Goal: Information Seeking & Learning: Learn about a topic

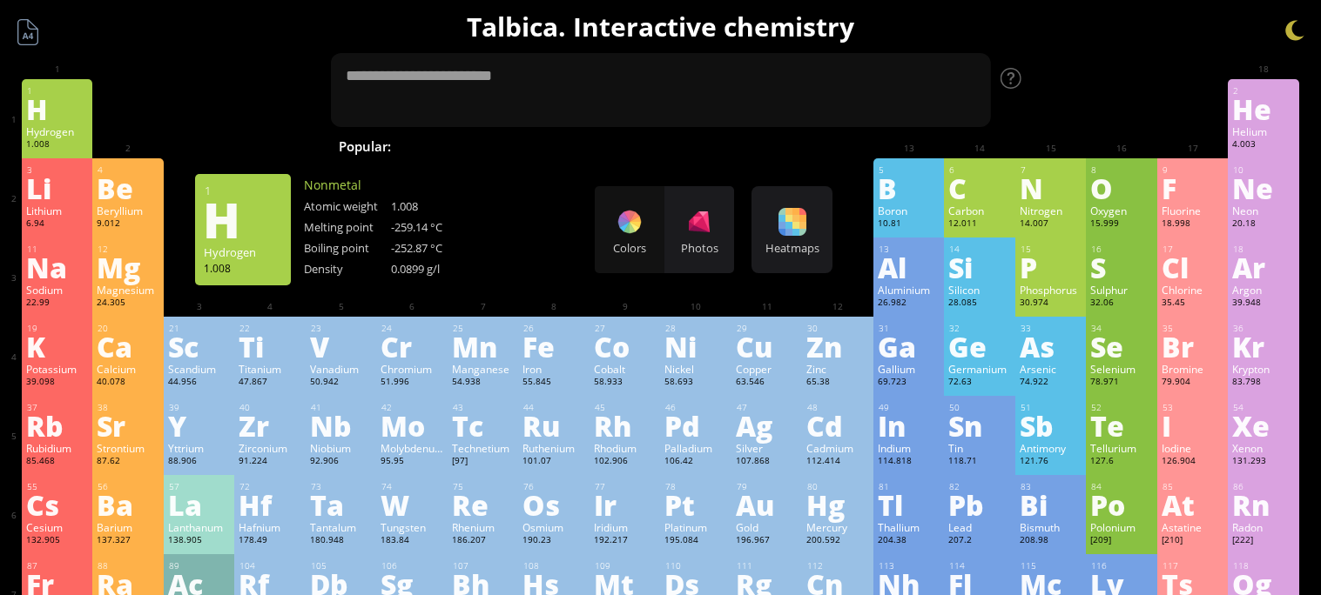
click at [43, 118] on div "H" at bounding box center [57, 109] width 63 height 28
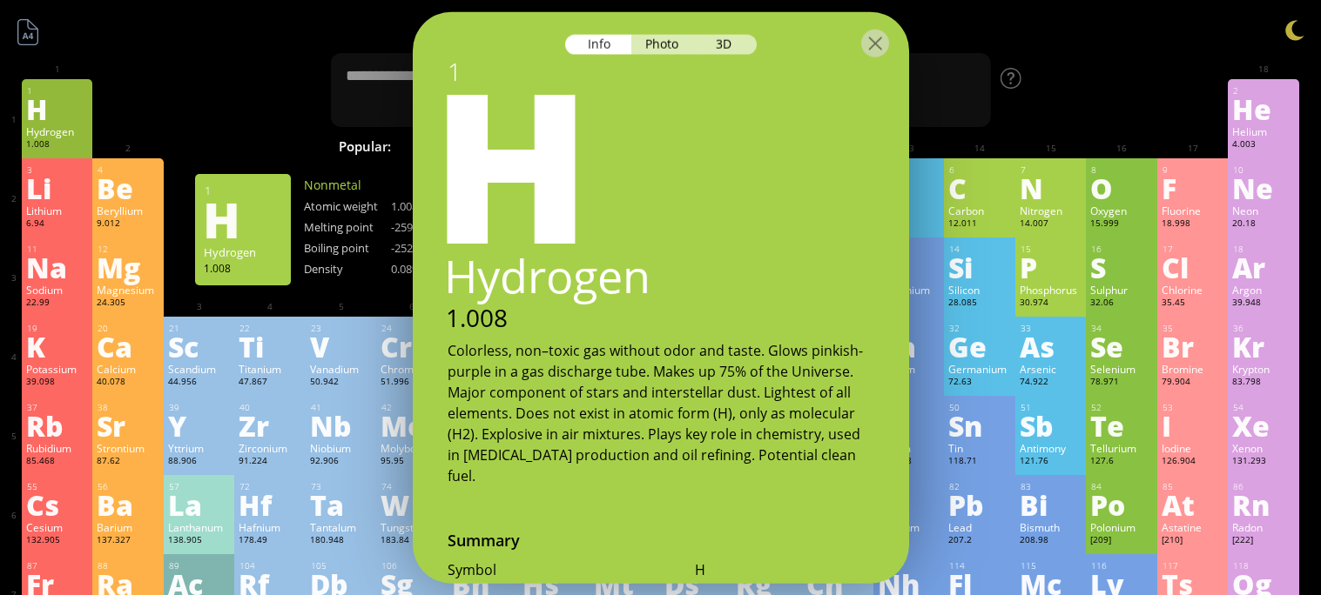
click at [880, 57] on div at bounding box center [661, 42] width 496 height 61
click at [883, 46] on div at bounding box center [875, 44] width 28 height 28
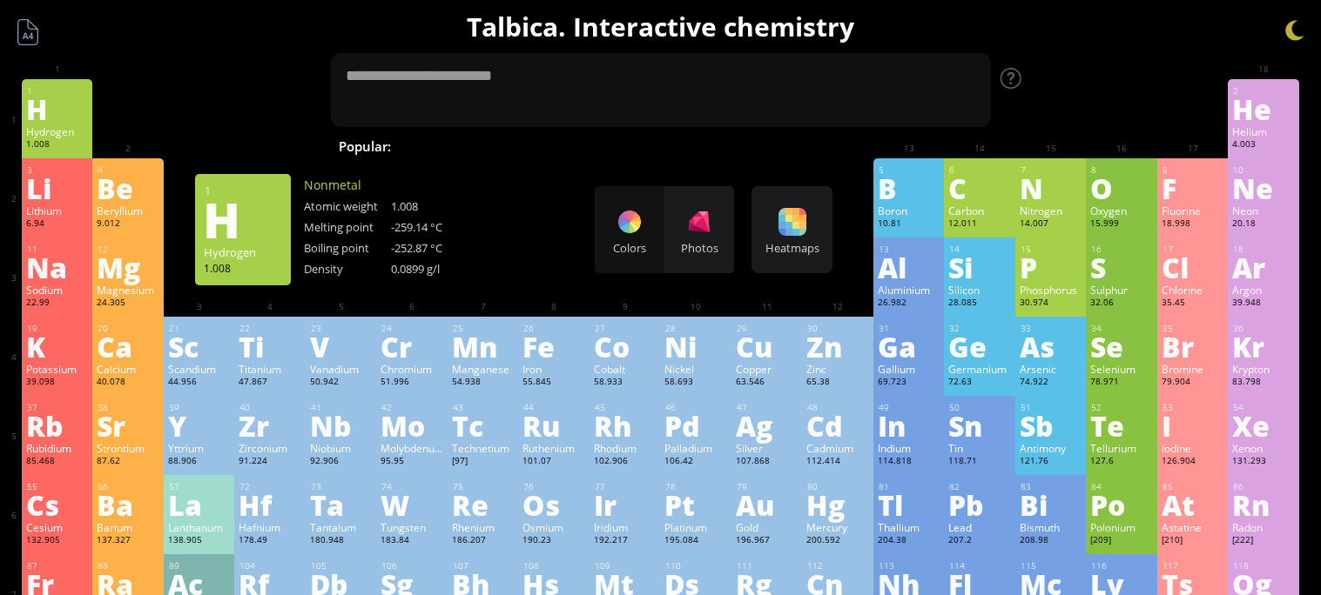
click at [58, 81] on div "1 H Hydrogen 1.008 −1, +1 −1, +1 -259.14 °C -252.87 °C 0.0899 g/l 1s 1" at bounding box center [57, 118] width 71 height 79
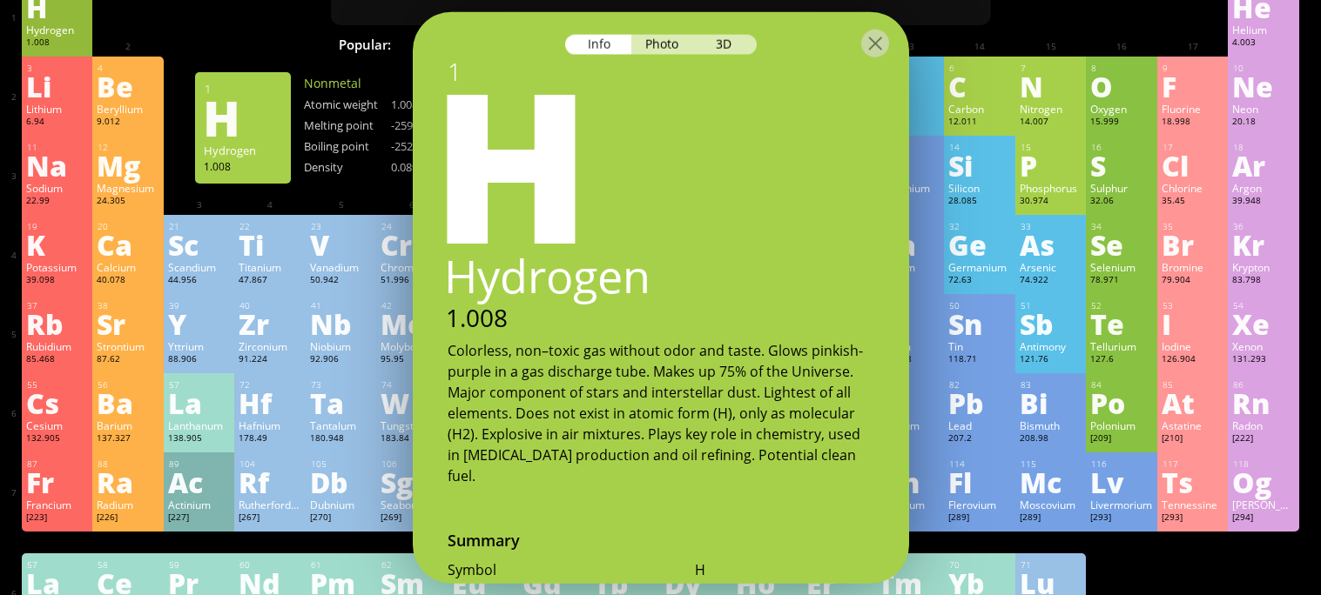
scroll to position [19, 0]
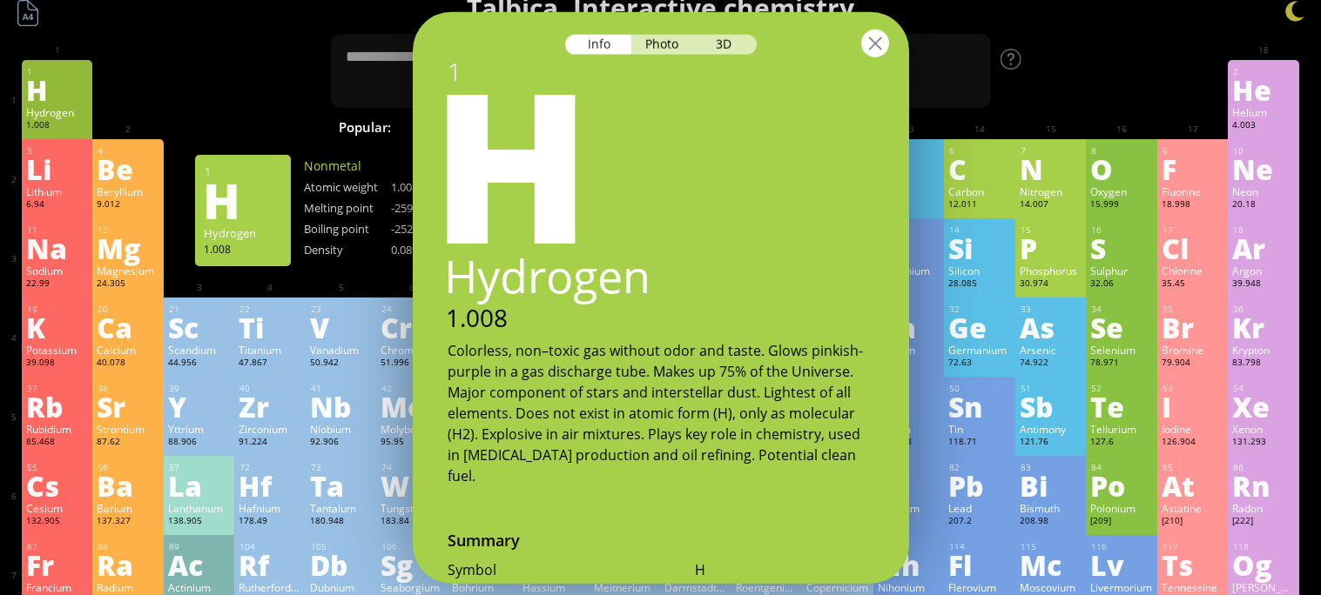
click at [877, 50] on div at bounding box center [875, 44] width 28 height 28
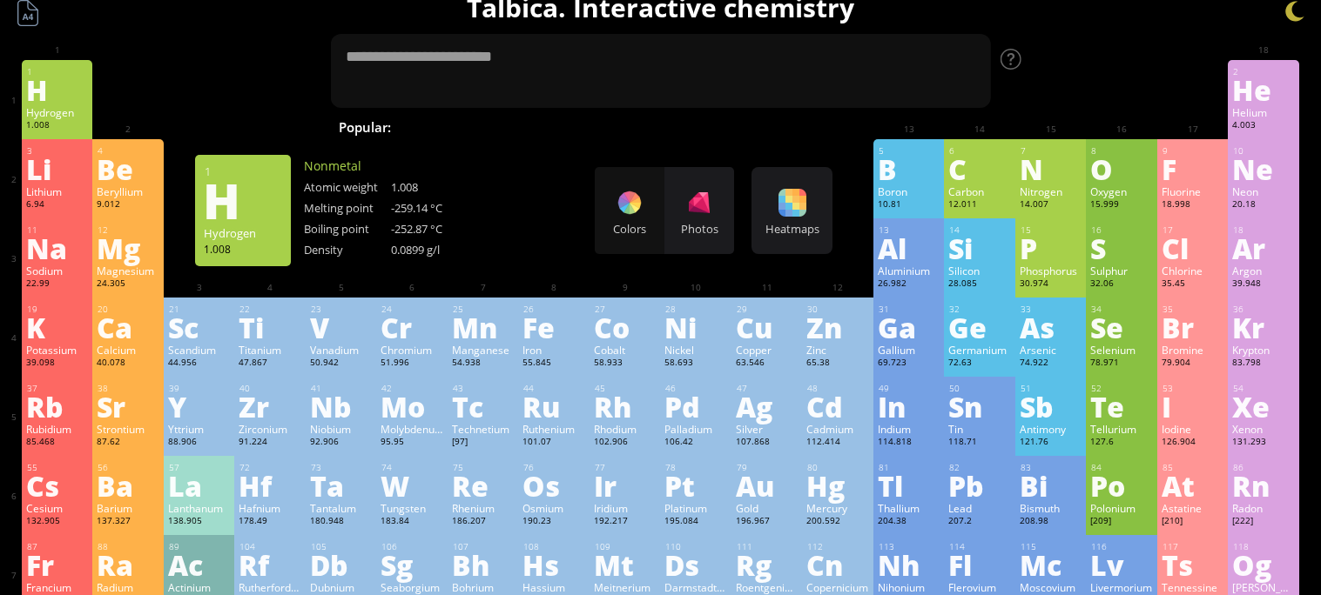
click at [614, 198] on div "Colors Photos" at bounding box center [664, 210] width 139 height 87
click at [620, 200] on div "Colors Photos" at bounding box center [664, 210] width 139 height 87
click at [640, 211] on div "Colors Photos" at bounding box center [664, 210] width 139 height 87
click at [630, 211] on div "Colors Photos" at bounding box center [664, 210] width 139 height 87
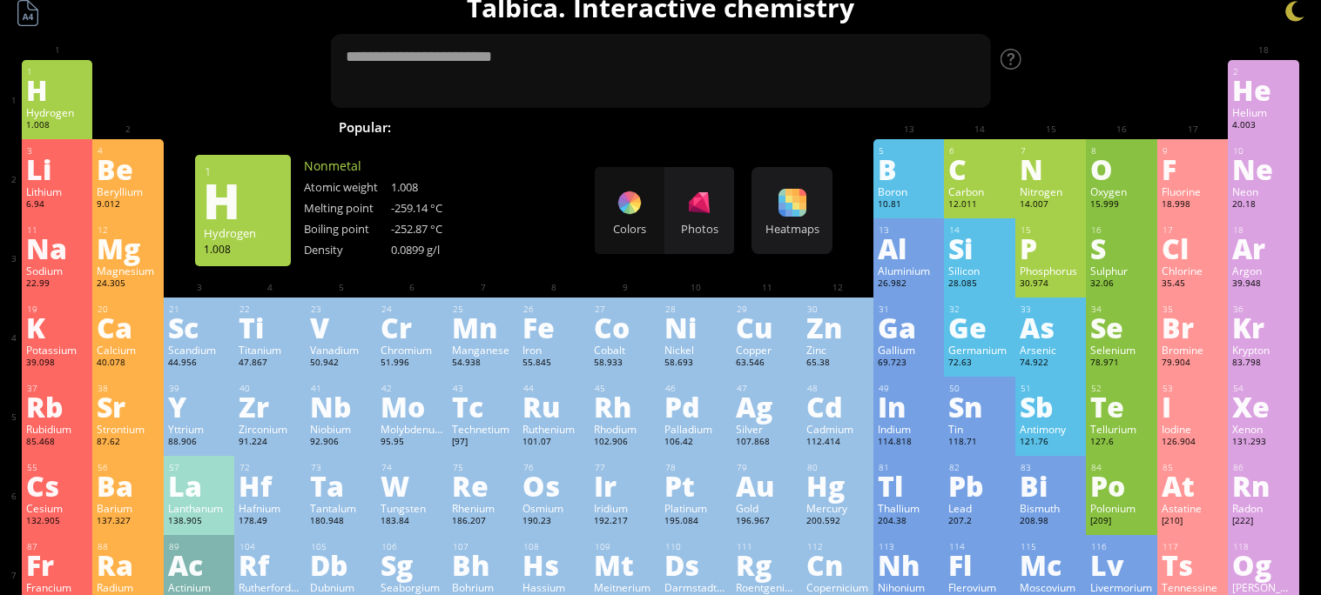
click at [629, 221] on div "Colors Photos" at bounding box center [664, 210] width 139 height 87
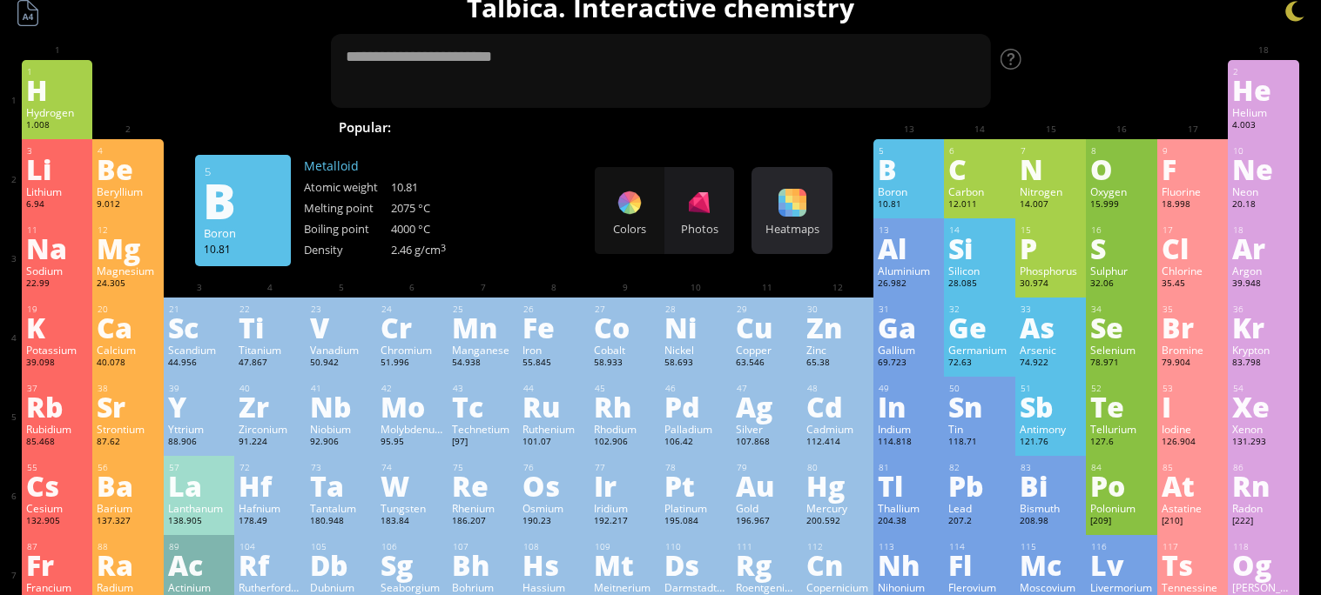
click at [793, 214] on div at bounding box center [792, 203] width 28 height 28
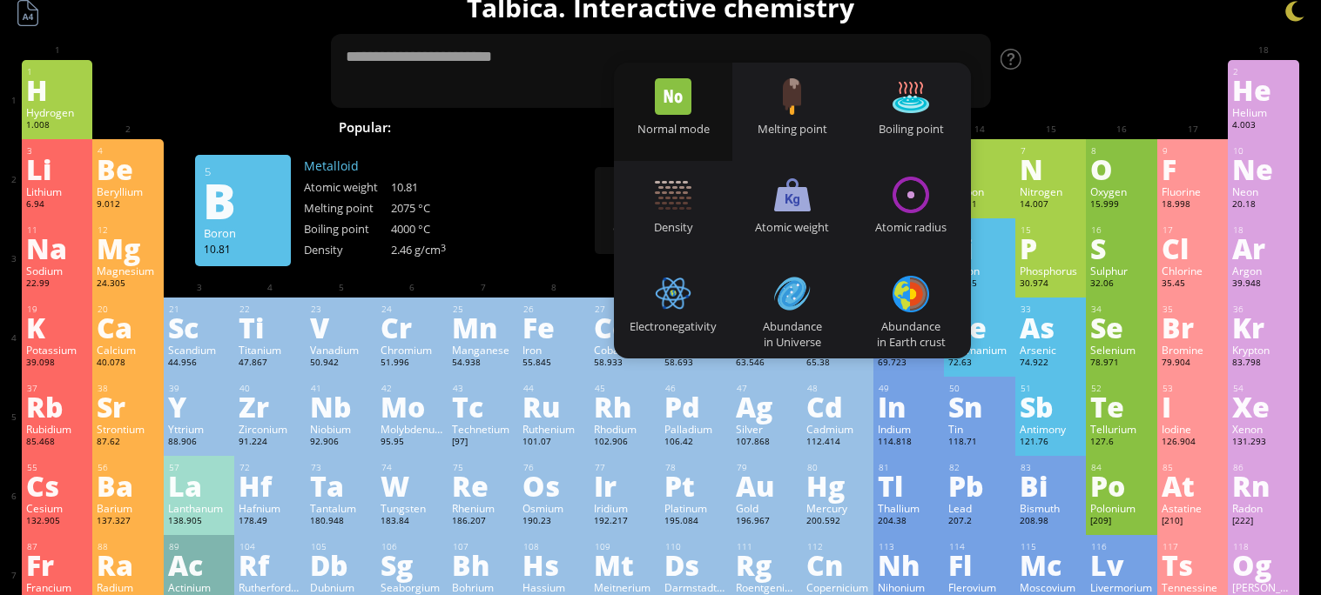
click at [587, 246] on div "11 Na Sodium 22.99 −1, 0, +1 −1, 0, +1 97.72 °C 883 °C 0.968 g/cm 3 [Ne]3s 1 12…" at bounding box center [660, 258] width 1277 height 79
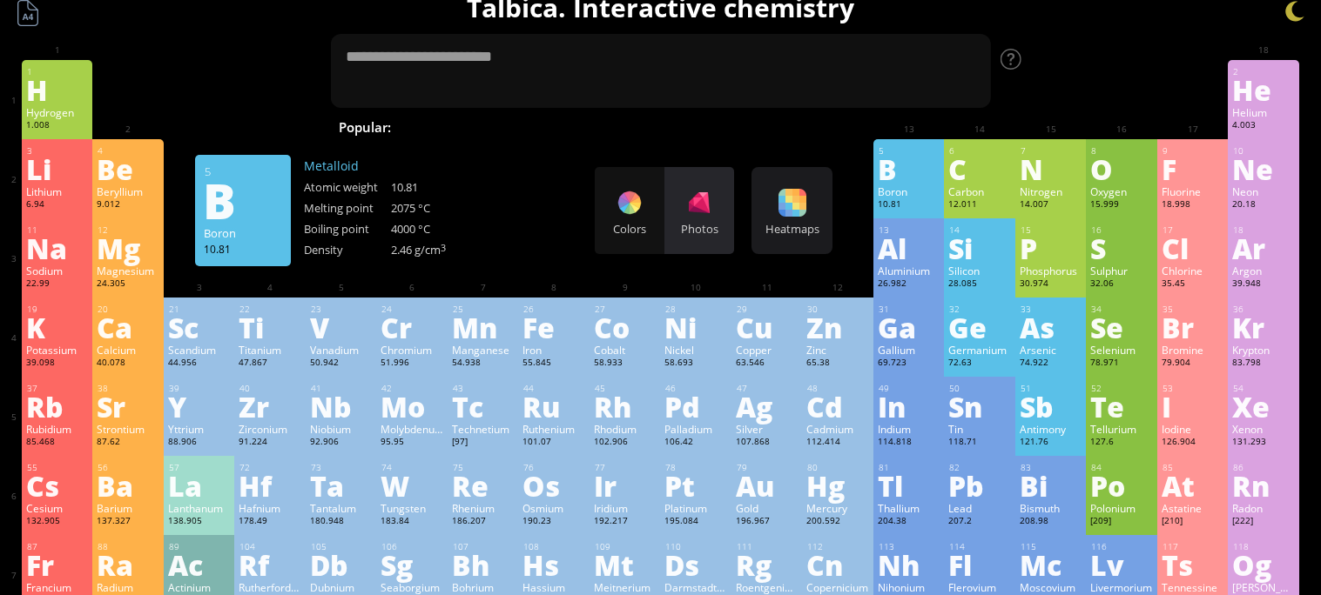
click at [718, 226] on div "Photos" at bounding box center [699, 229] width 70 height 16
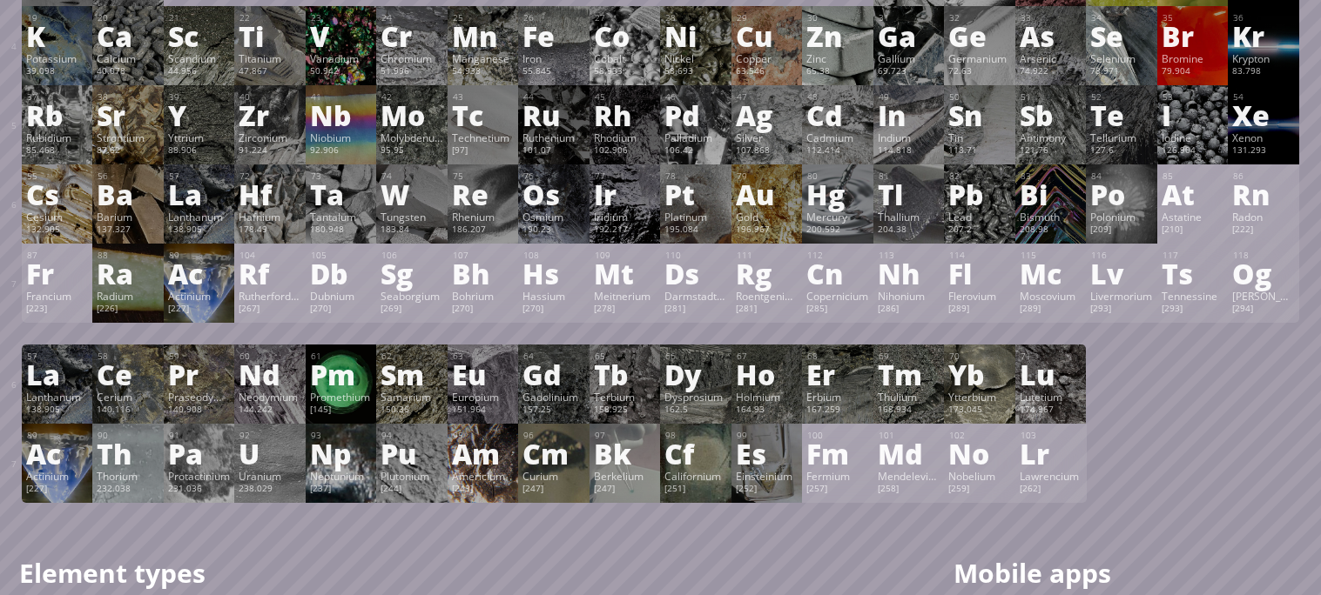
scroll to position [0, 0]
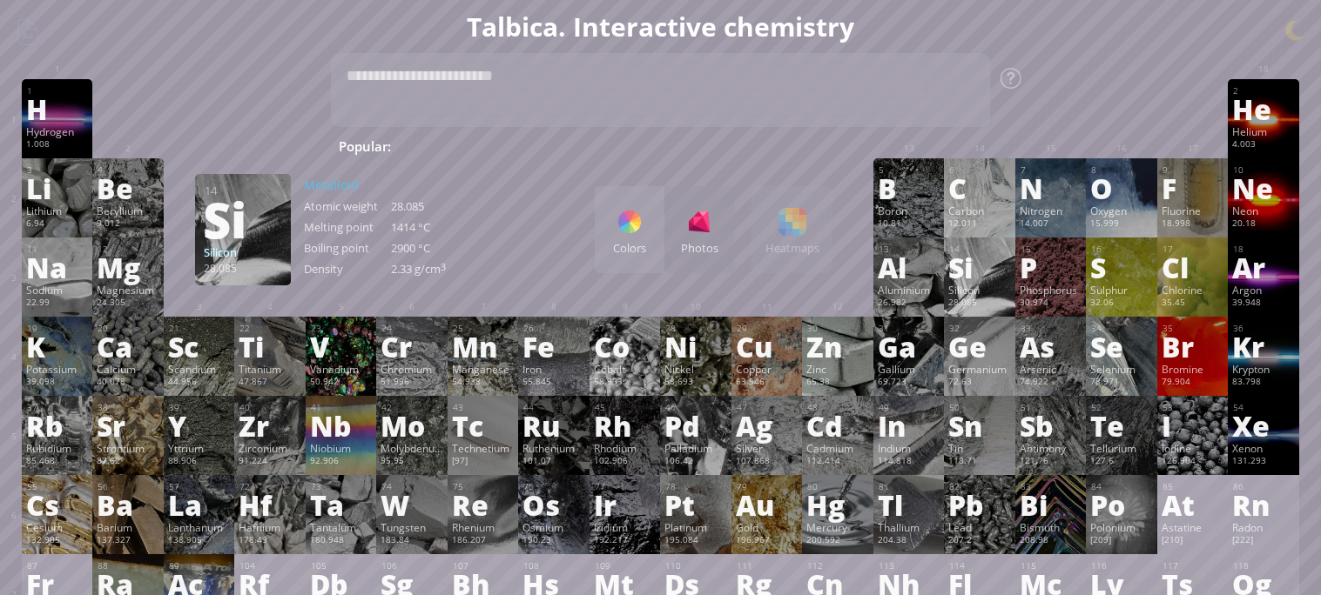
click at [980, 253] on div "Si" at bounding box center [979, 267] width 63 height 28
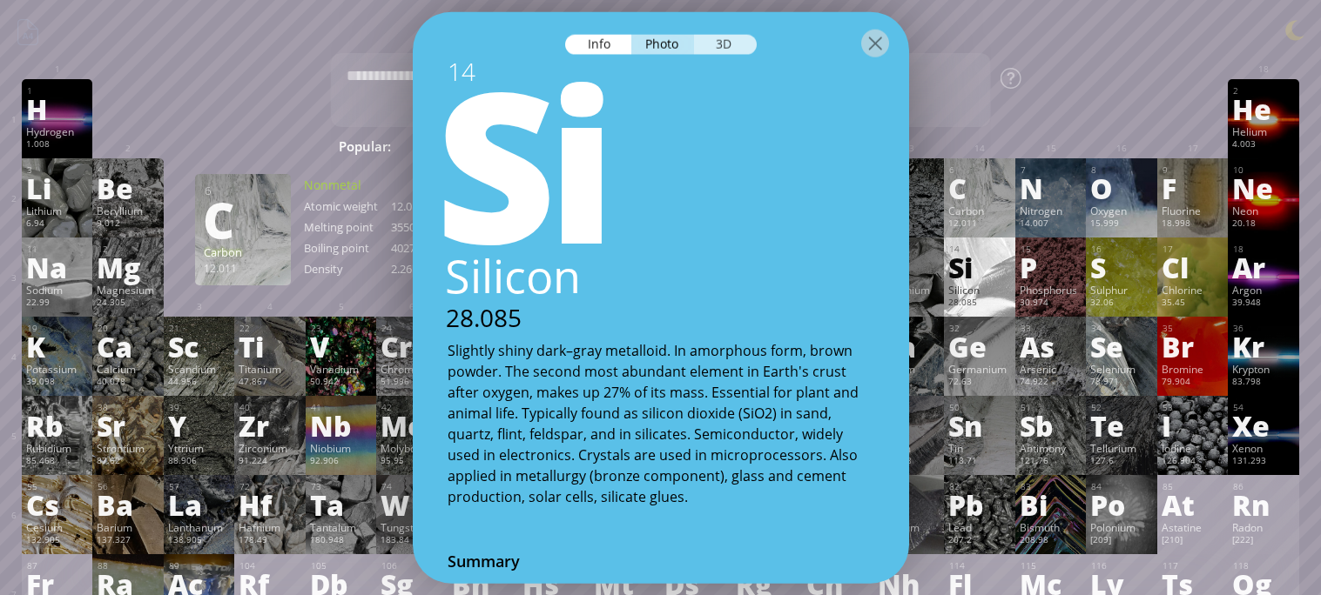
click at [712, 50] on div "3D" at bounding box center [725, 45] width 63 height 20
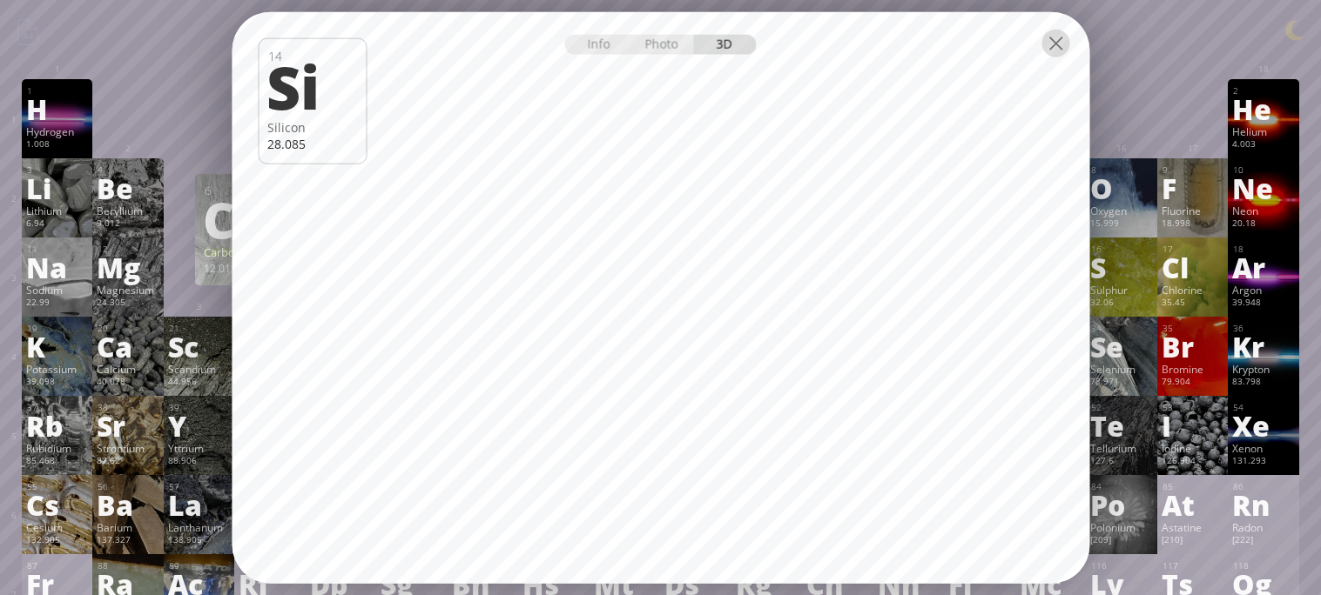
click at [1059, 44] on div at bounding box center [1055, 44] width 28 height 28
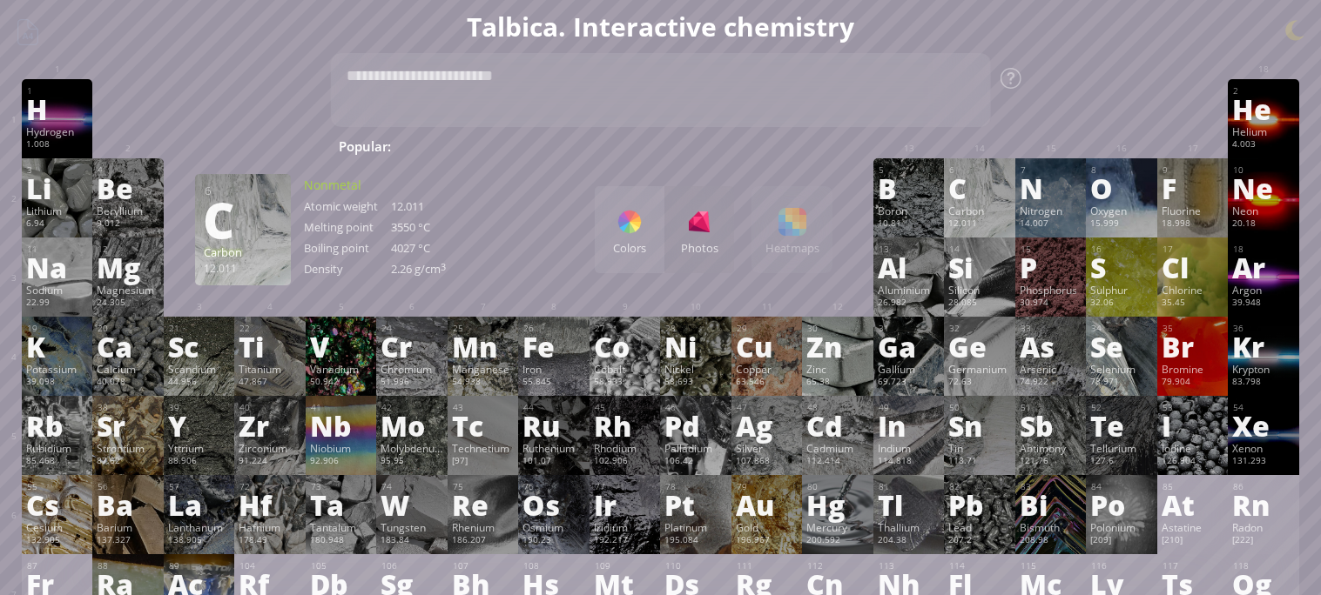
click at [1052, 79] on div at bounding box center [1050, 92] width 71 height 26
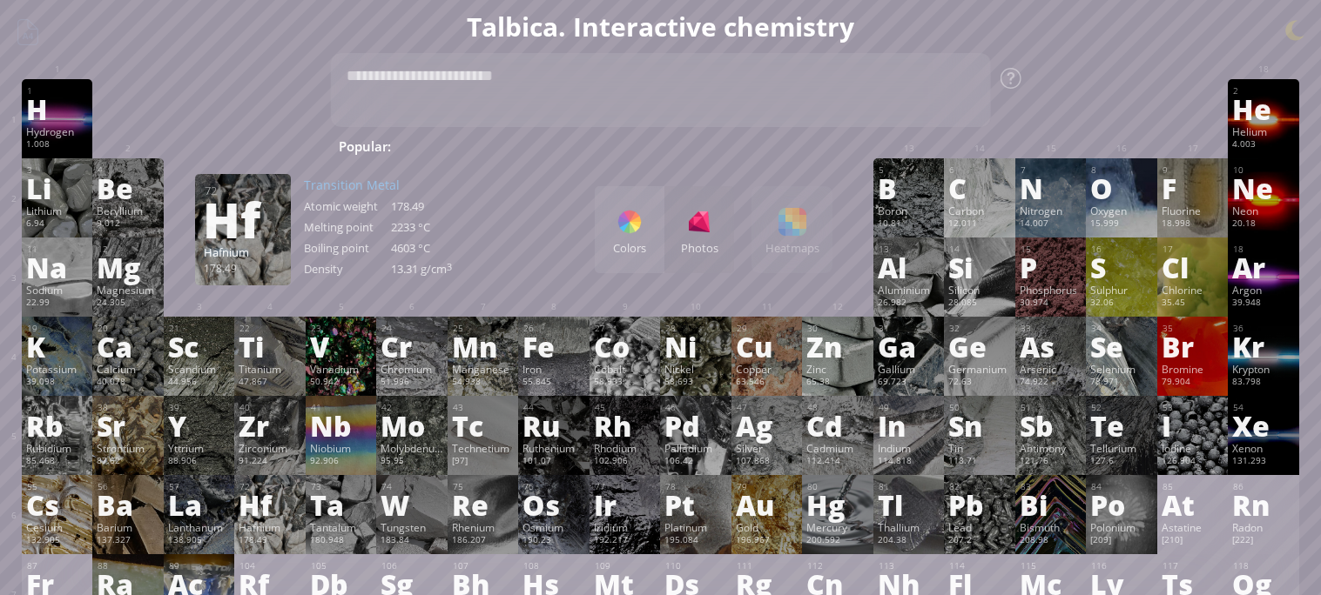
click at [274, 513] on div "Hf" at bounding box center [270, 505] width 63 height 28
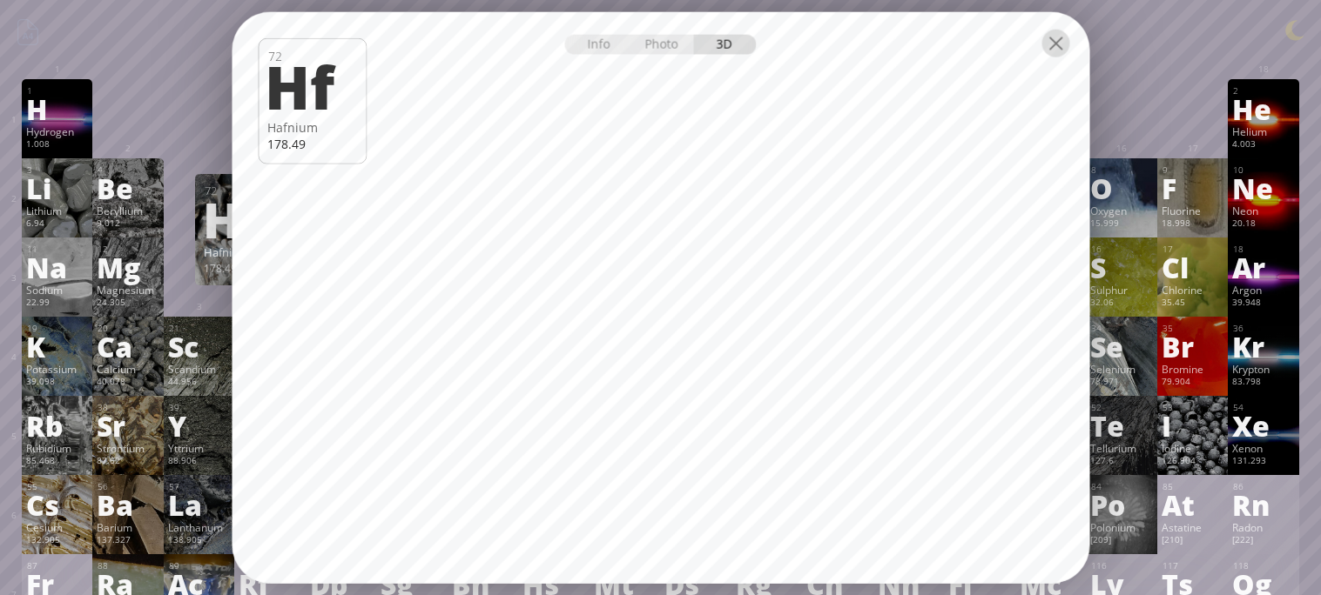
click at [1052, 43] on div at bounding box center [1055, 44] width 28 height 28
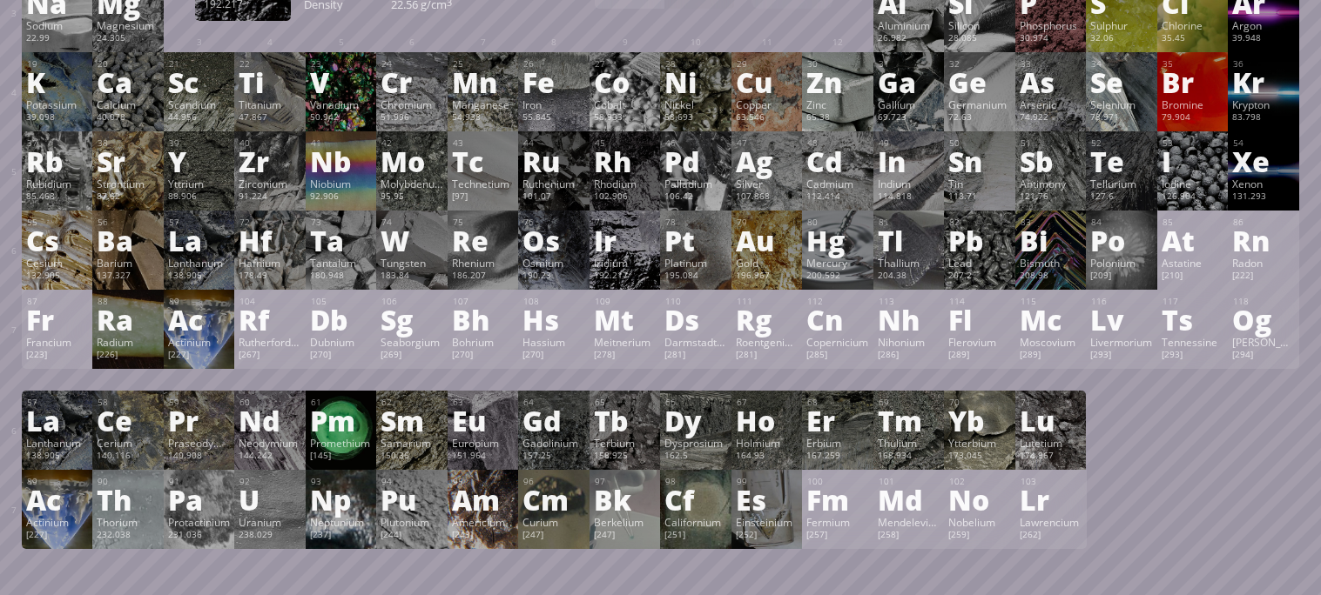
scroll to position [273, 0]
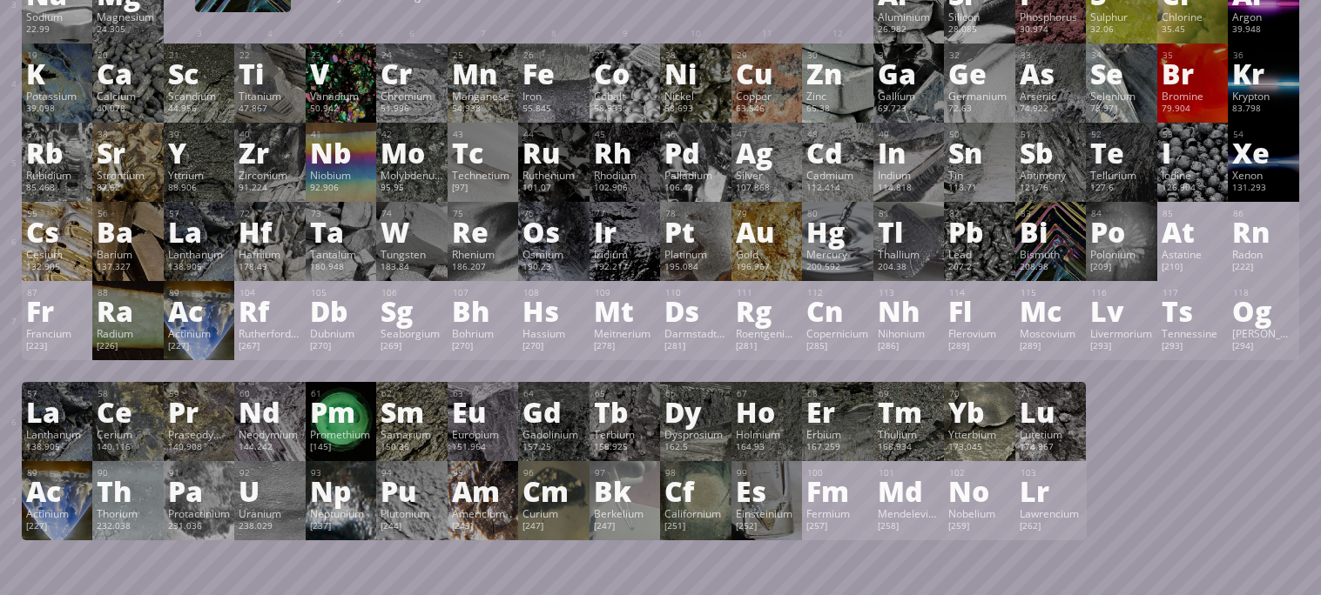
click at [1038, 249] on div "Bismuth" at bounding box center [1050, 254] width 63 height 14
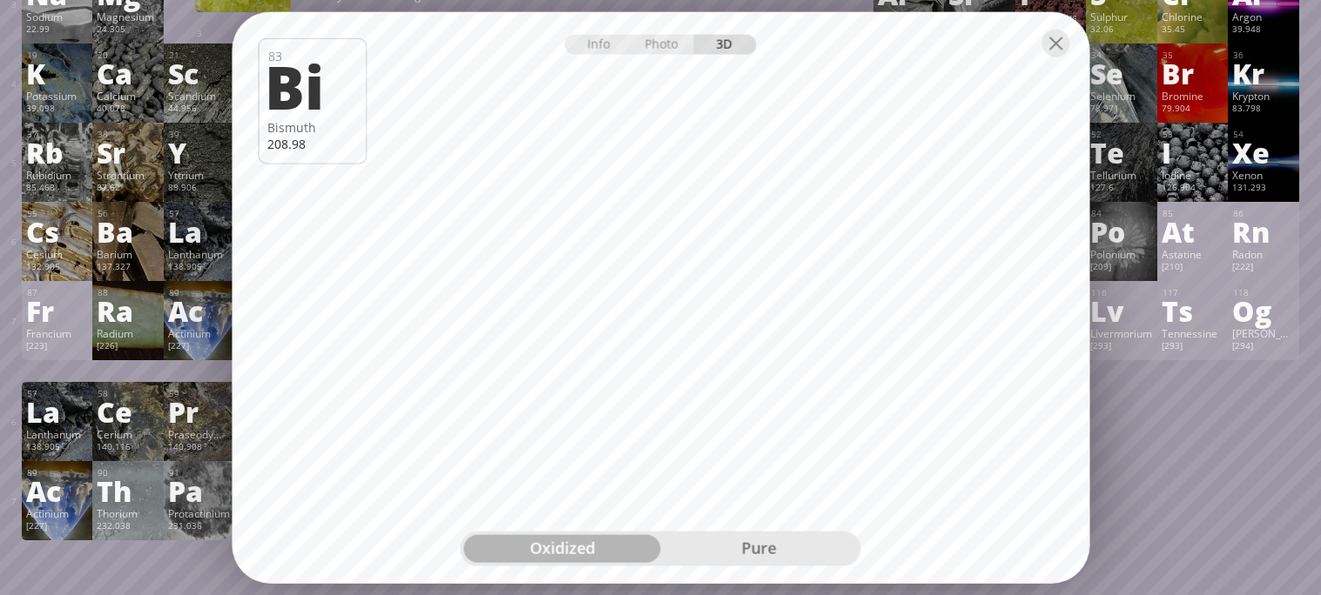
click at [736, 551] on div "pure" at bounding box center [759, 549] width 197 height 28
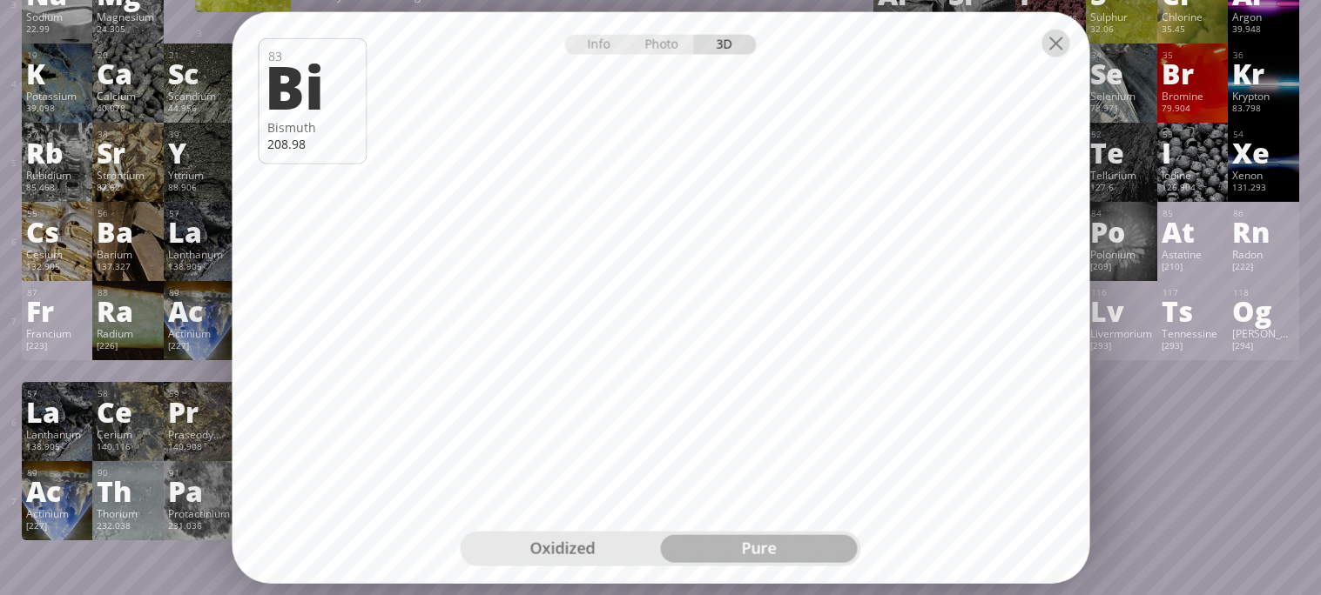
click at [1053, 42] on div at bounding box center [1055, 44] width 28 height 28
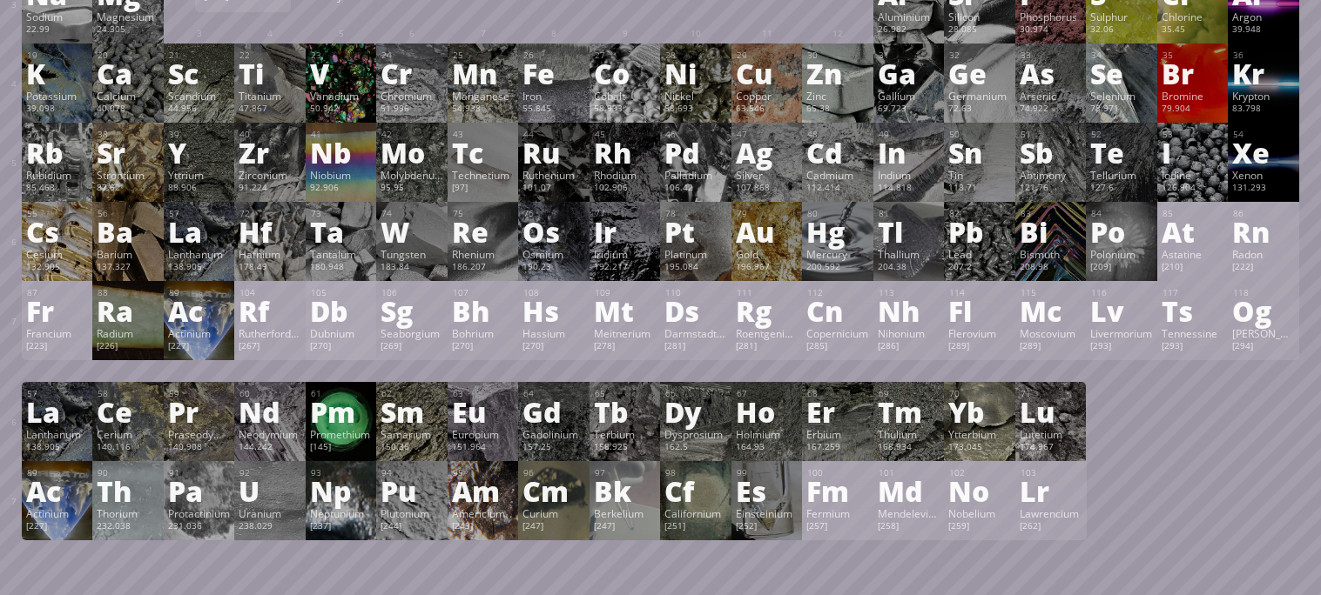
click at [343, 340] on div "[270]" at bounding box center [341, 347] width 63 height 14
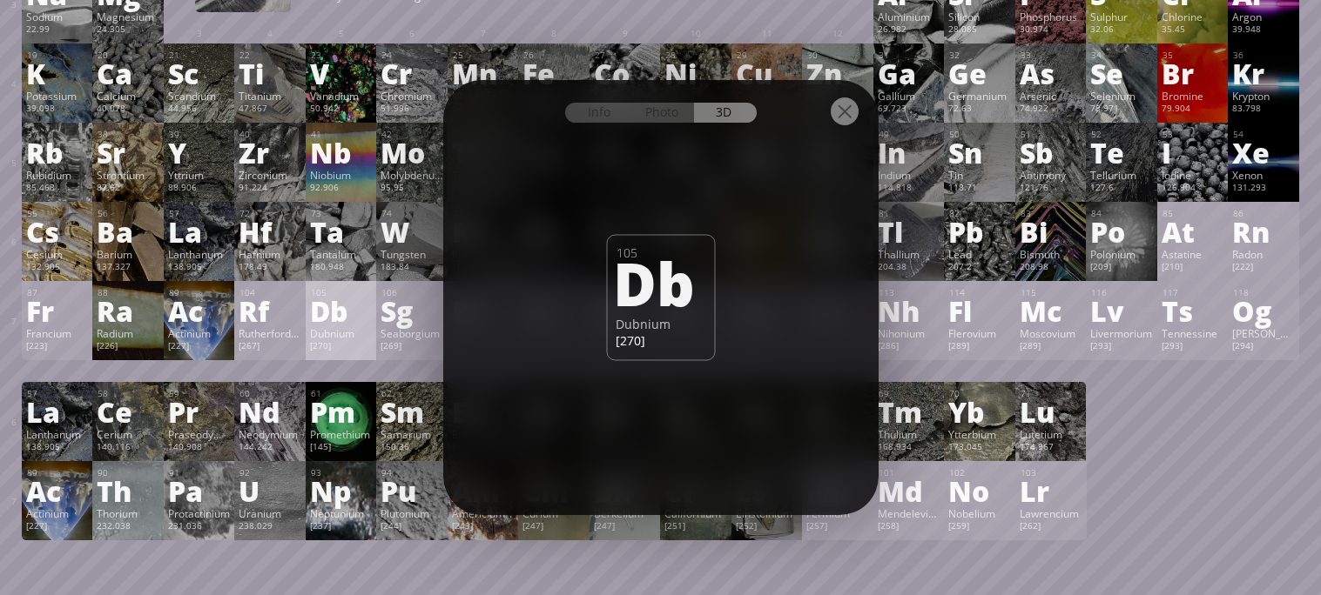
click at [838, 110] on div at bounding box center [844, 112] width 28 height 28
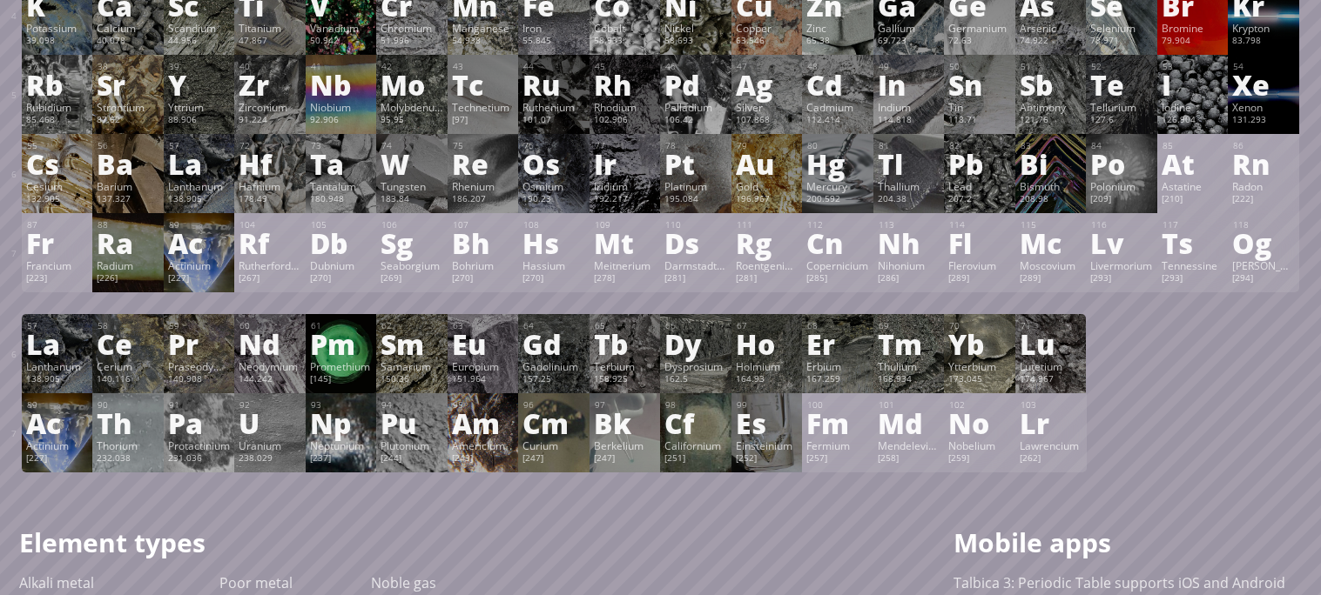
scroll to position [350, 0]
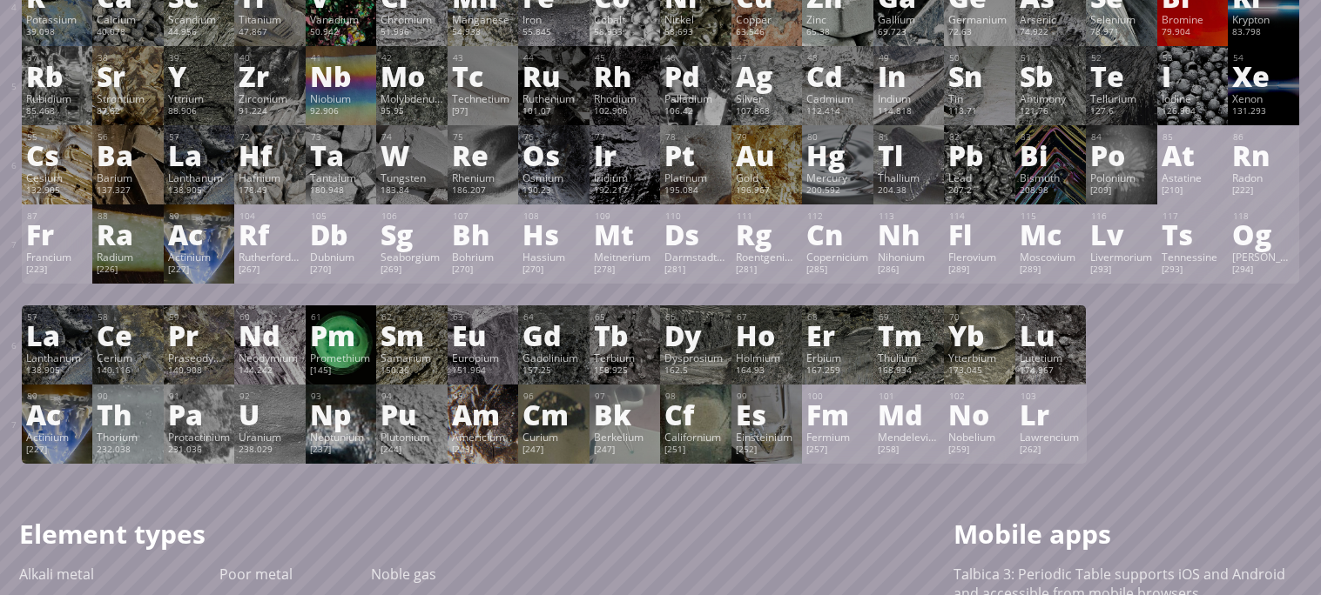
click at [281, 351] on div "Neodymium" at bounding box center [270, 358] width 63 height 14
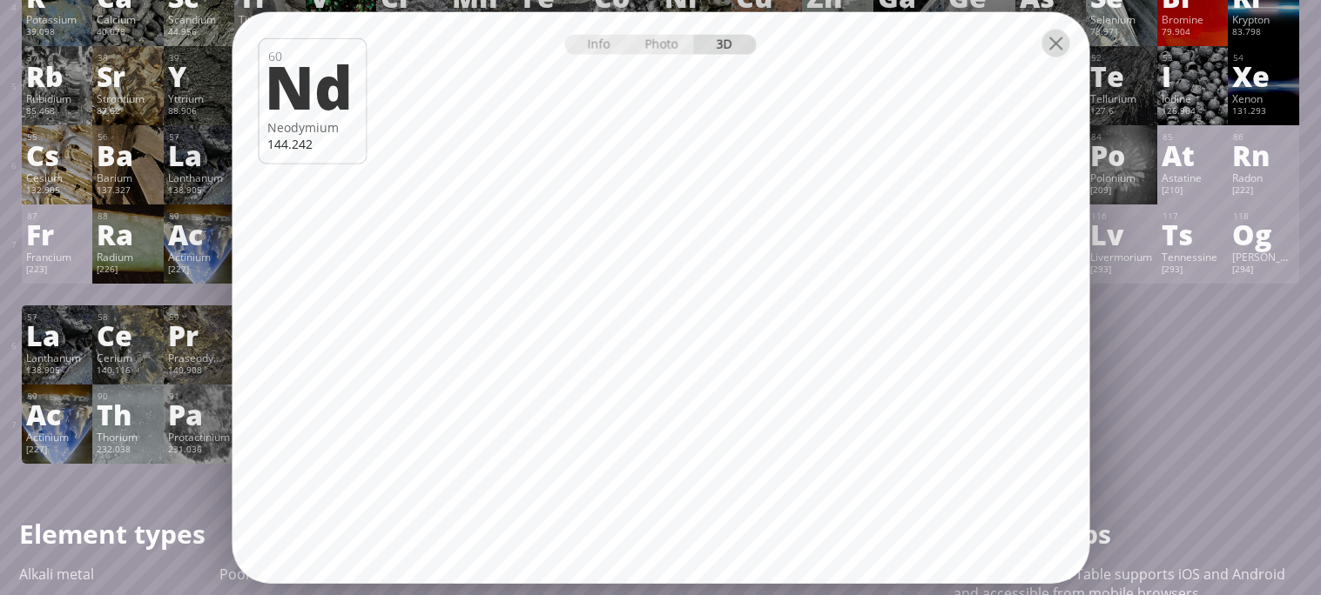
click at [1048, 51] on div at bounding box center [1055, 44] width 28 height 28
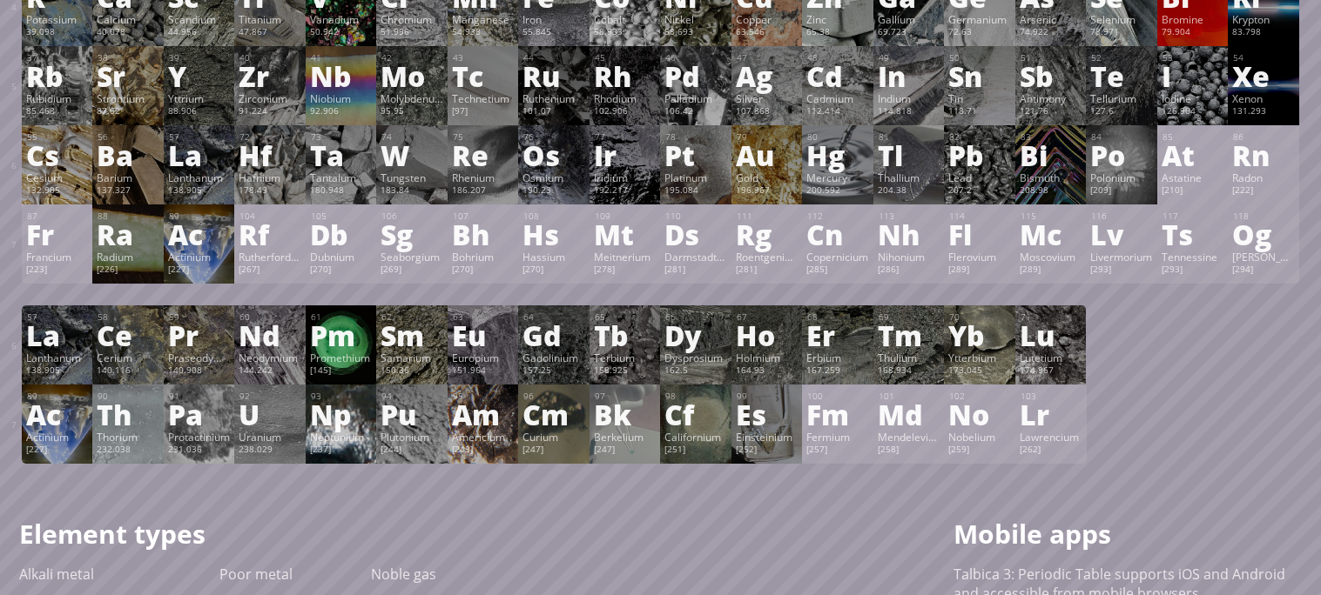
click at [340, 440] on div "Neptunium" at bounding box center [341, 437] width 63 height 14
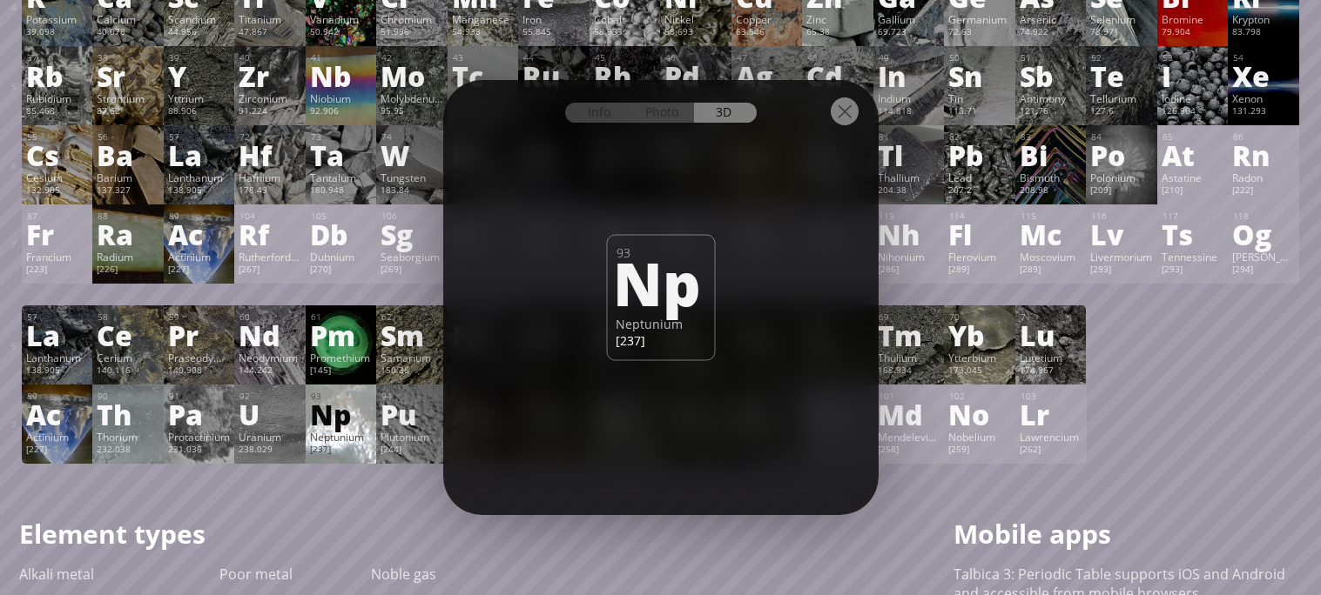
click at [849, 107] on div at bounding box center [844, 112] width 28 height 28
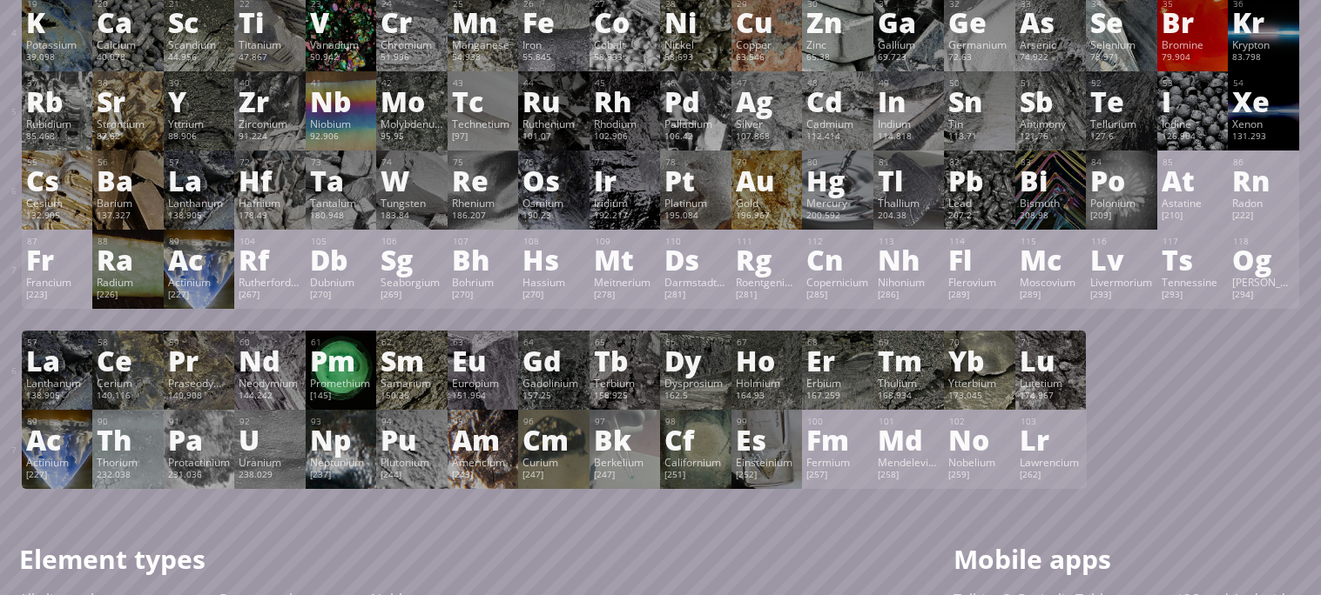
scroll to position [319, 0]
